Goal: Check status: Check status

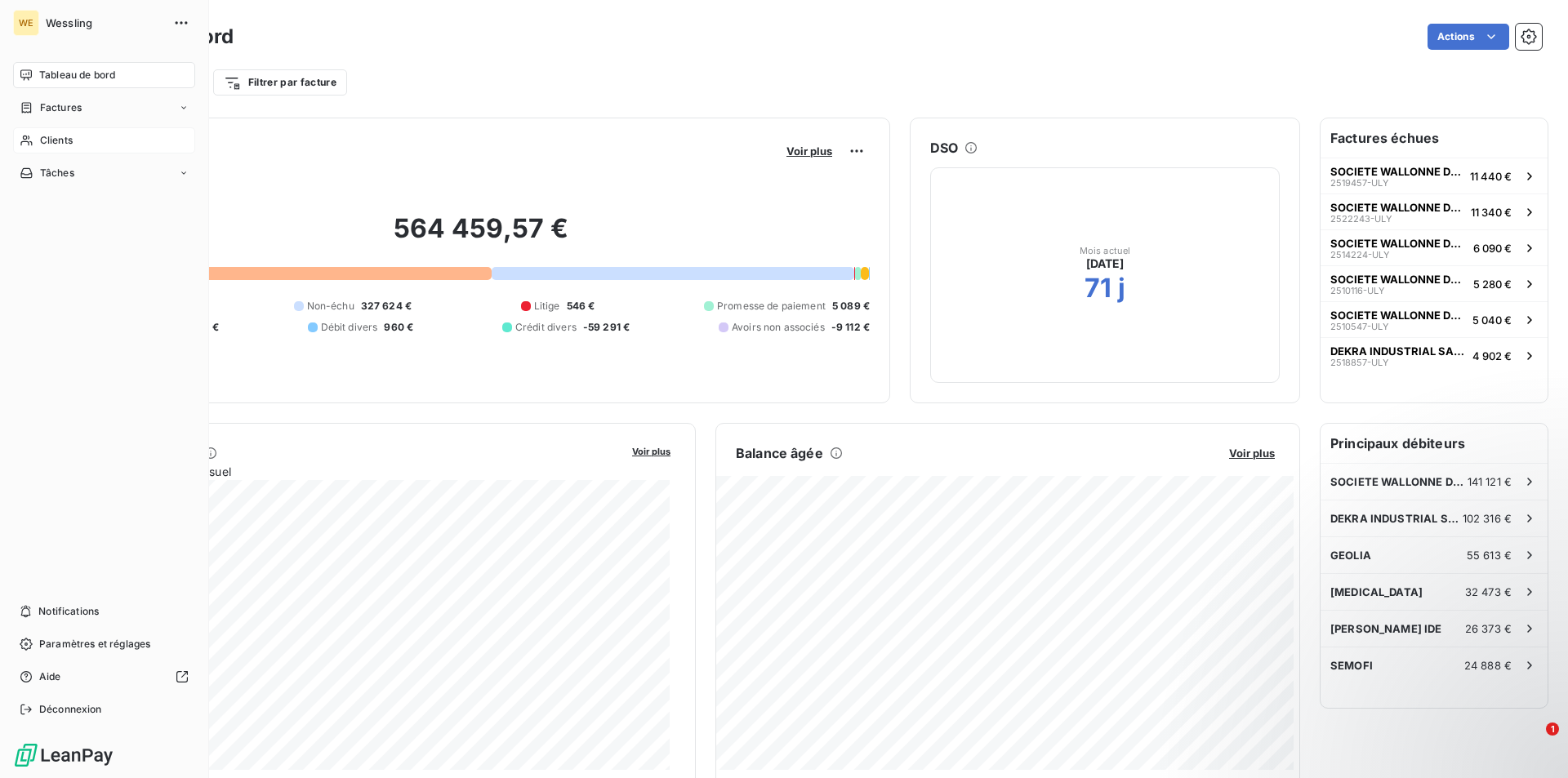
click at [52, 134] on span "Clients" at bounding box center [56, 140] width 33 height 15
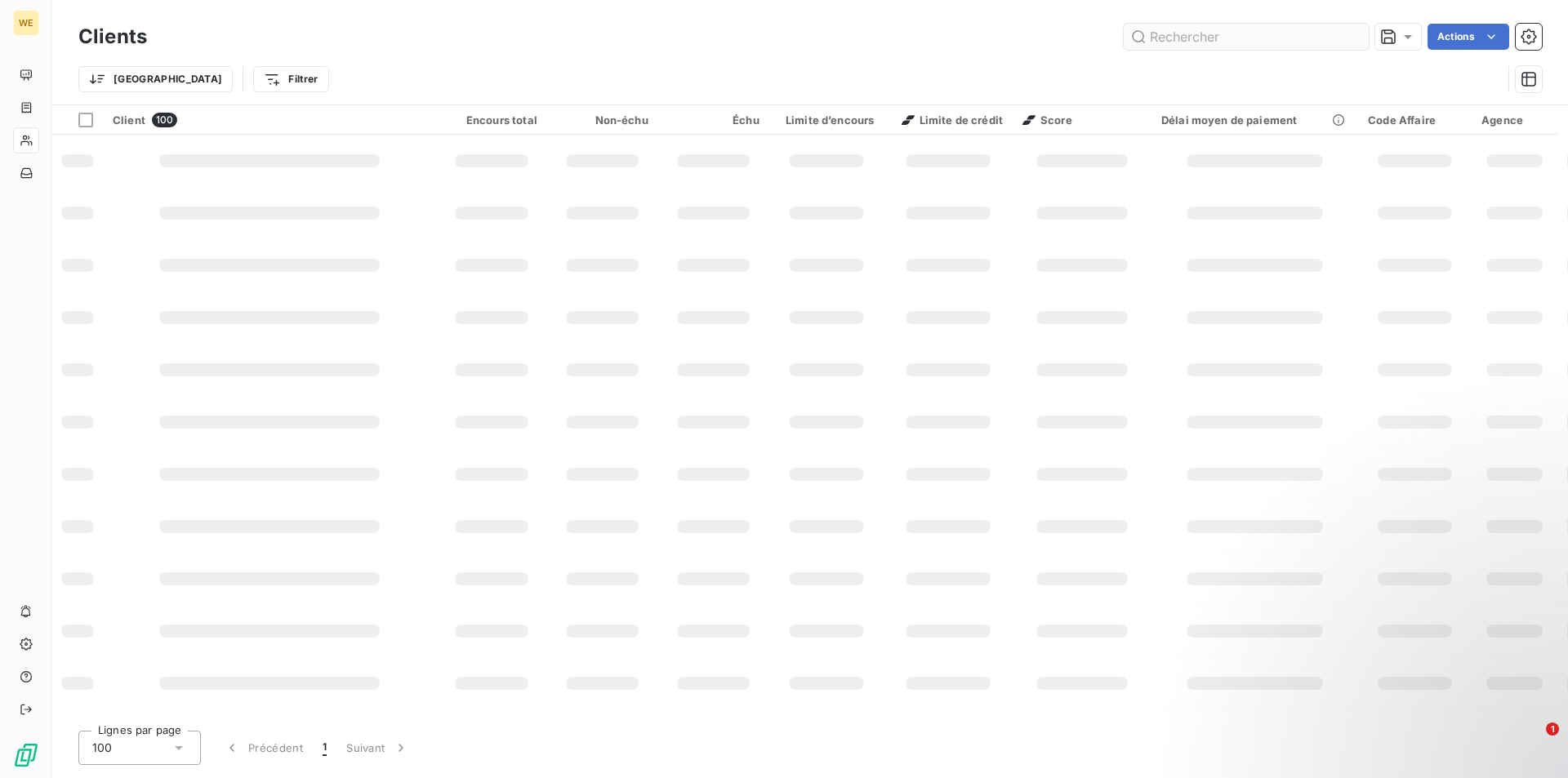
click at [1244, 29] on input "text" at bounding box center [1246, 37] width 245 height 26
type input "ispira"
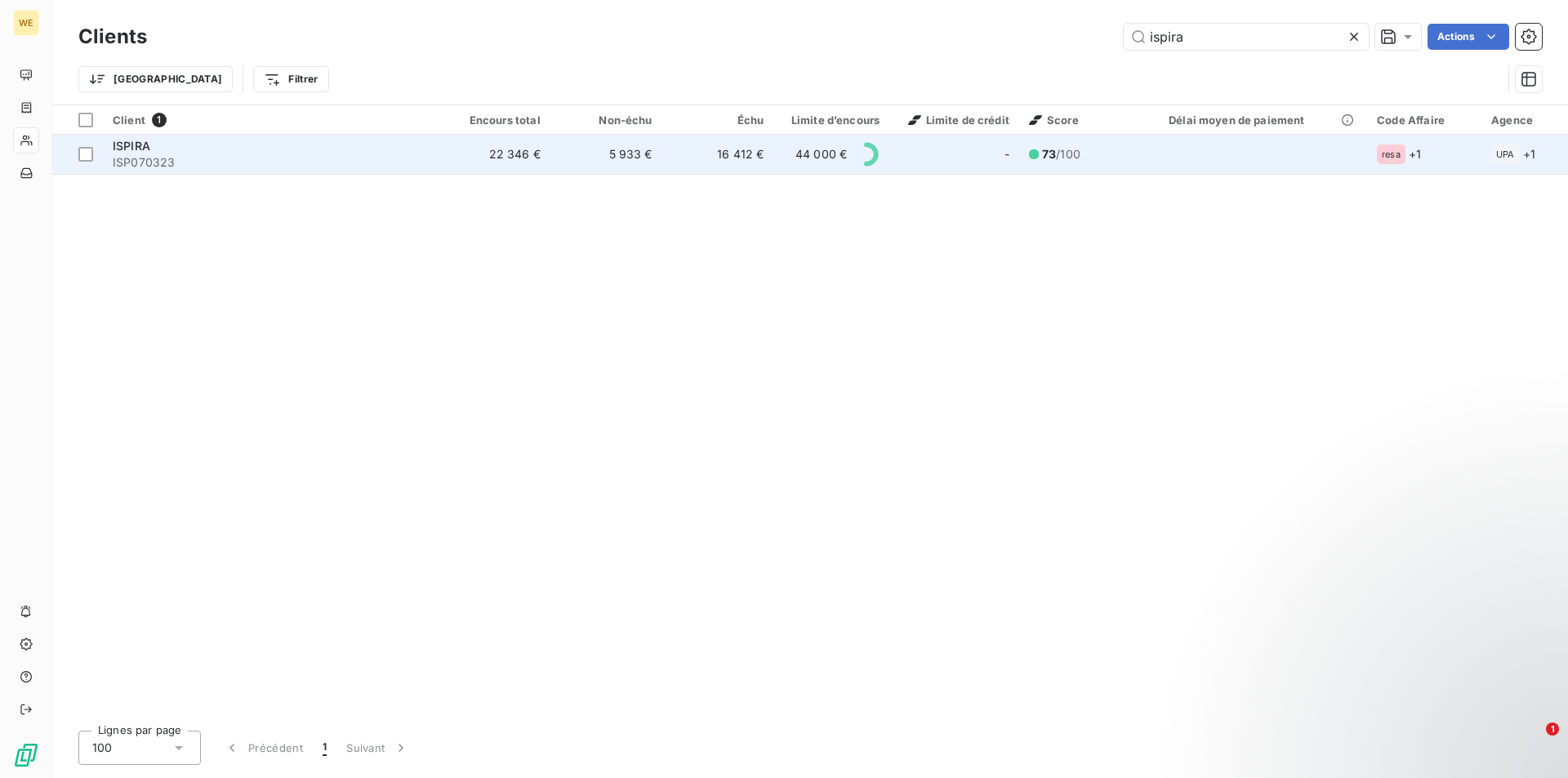
click at [492, 156] on td "22 346 €" at bounding box center [494, 153] width 112 height 39
